Goal: Task Accomplishment & Management: Use online tool/utility

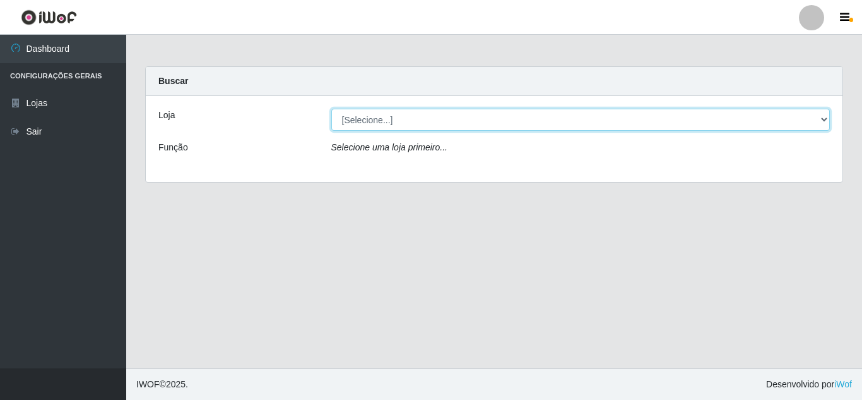
drag, startPoint x: 0, startPoint y: 0, endPoint x: 821, endPoint y: 119, distance: 829.1
click at [821, 119] on select "[Selecione...] Queiroz [GEOGRAPHIC_DATA] - [GEOGRAPHIC_DATA]" at bounding box center [580, 120] width 499 height 22
select select "462"
click at [331, 109] on select "[Selecione...] Queiroz [GEOGRAPHIC_DATA] - [GEOGRAPHIC_DATA]" at bounding box center [580, 120] width 499 height 22
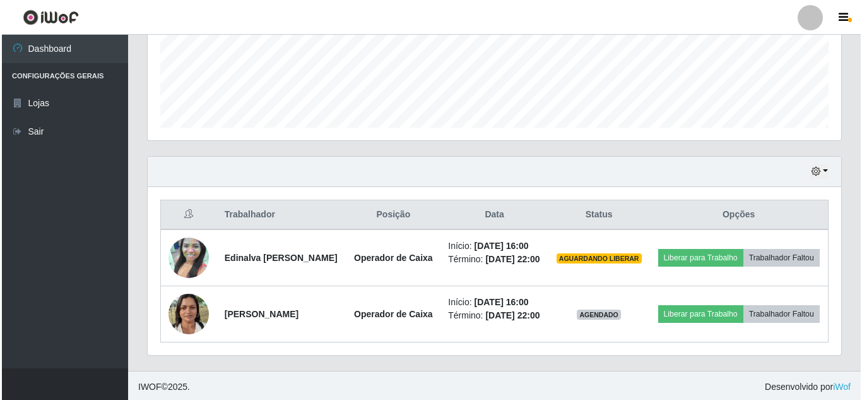
scroll to position [326, 0]
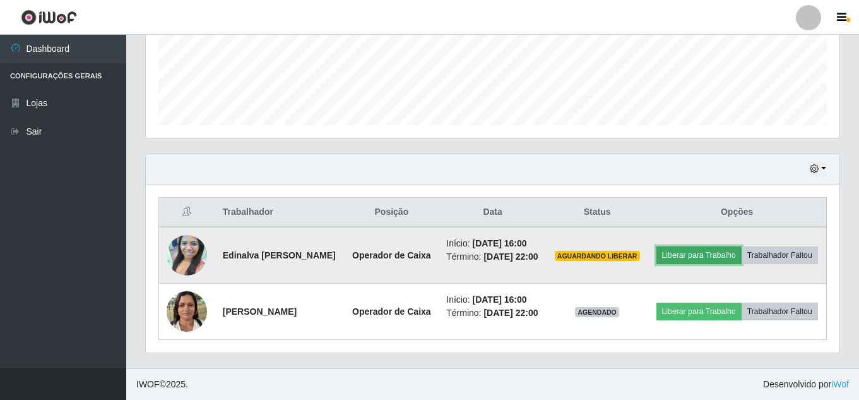
click at [697, 252] on button "Liberar para Trabalho" at bounding box center [698, 255] width 85 height 18
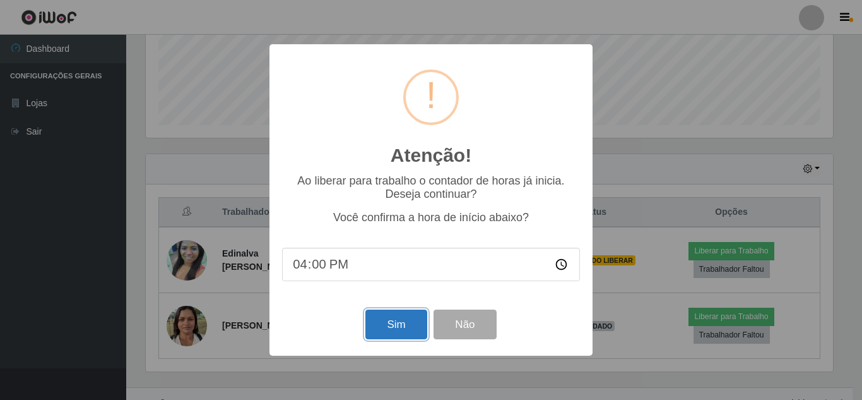
click at [397, 321] on button "Sim" at bounding box center [395, 324] width 61 height 30
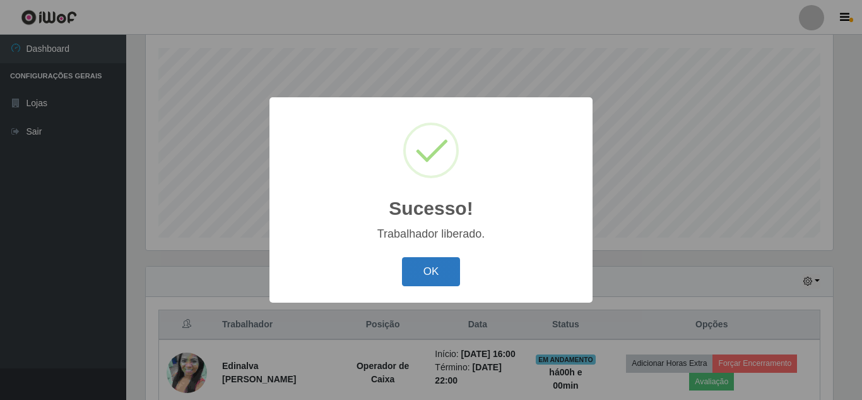
click at [445, 271] on button "OK" at bounding box center [431, 272] width 59 height 30
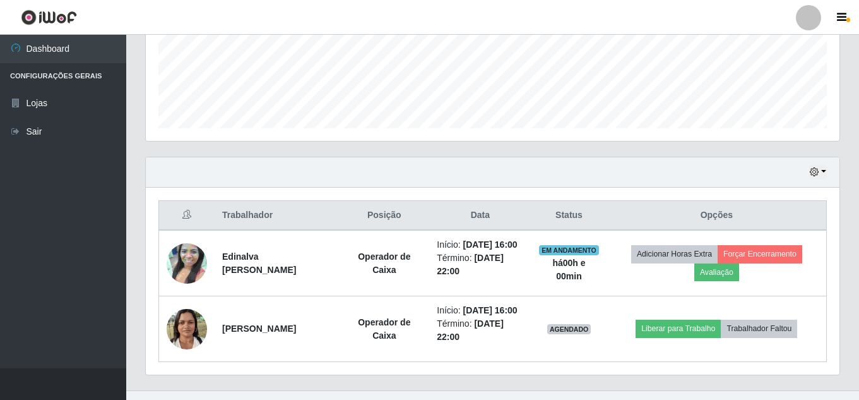
scroll to position [345, 0]
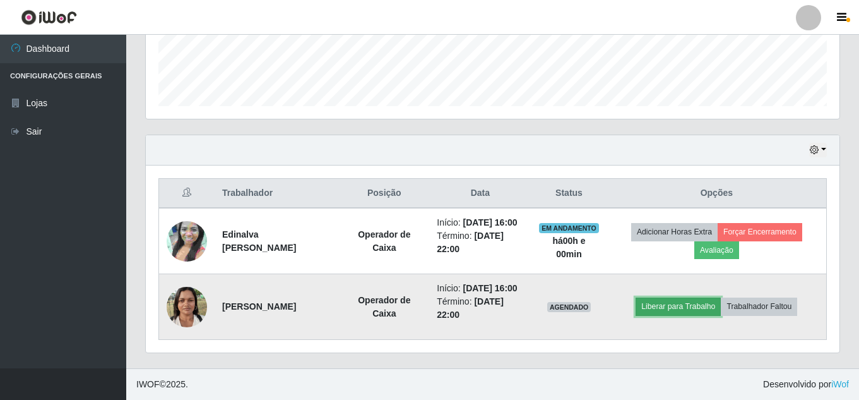
click at [666, 307] on button "Liberar para Trabalho" at bounding box center [678, 306] width 85 height 18
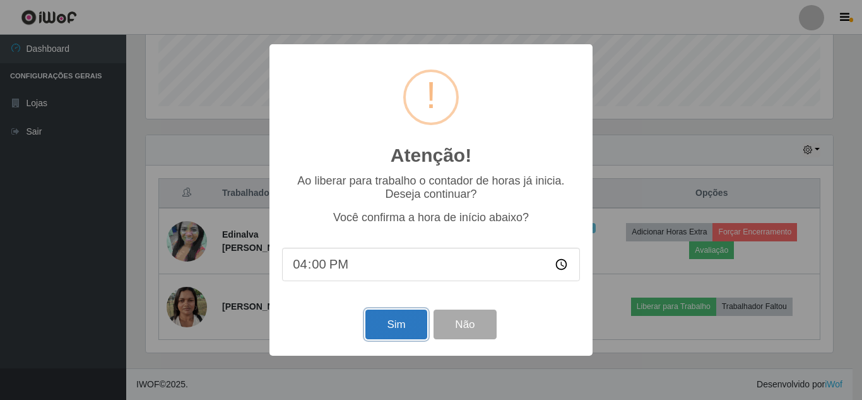
click at [412, 323] on button "Sim" at bounding box center [395, 324] width 61 height 30
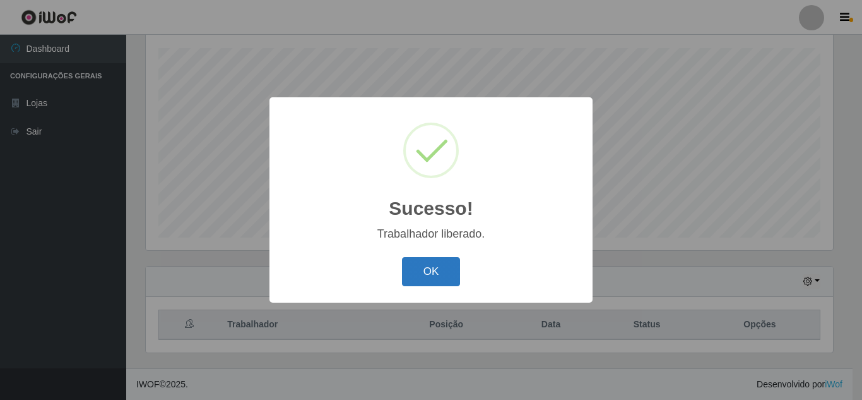
click at [454, 266] on button "OK" at bounding box center [431, 272] width 59 height 30
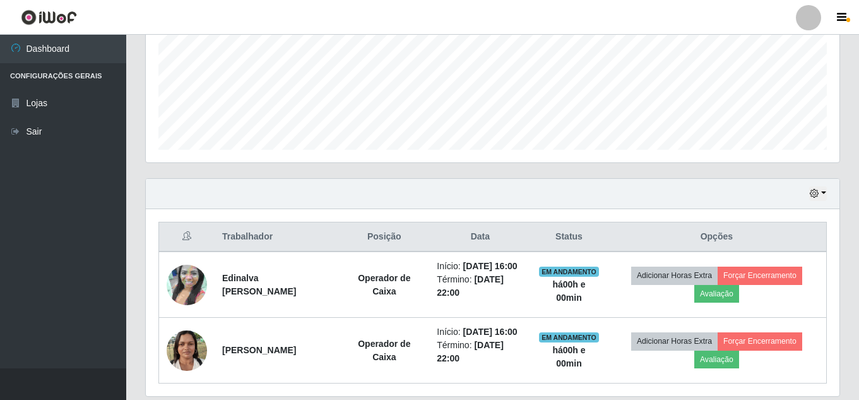
scroll to position [345, 0]
